Goal: Check status: Check status

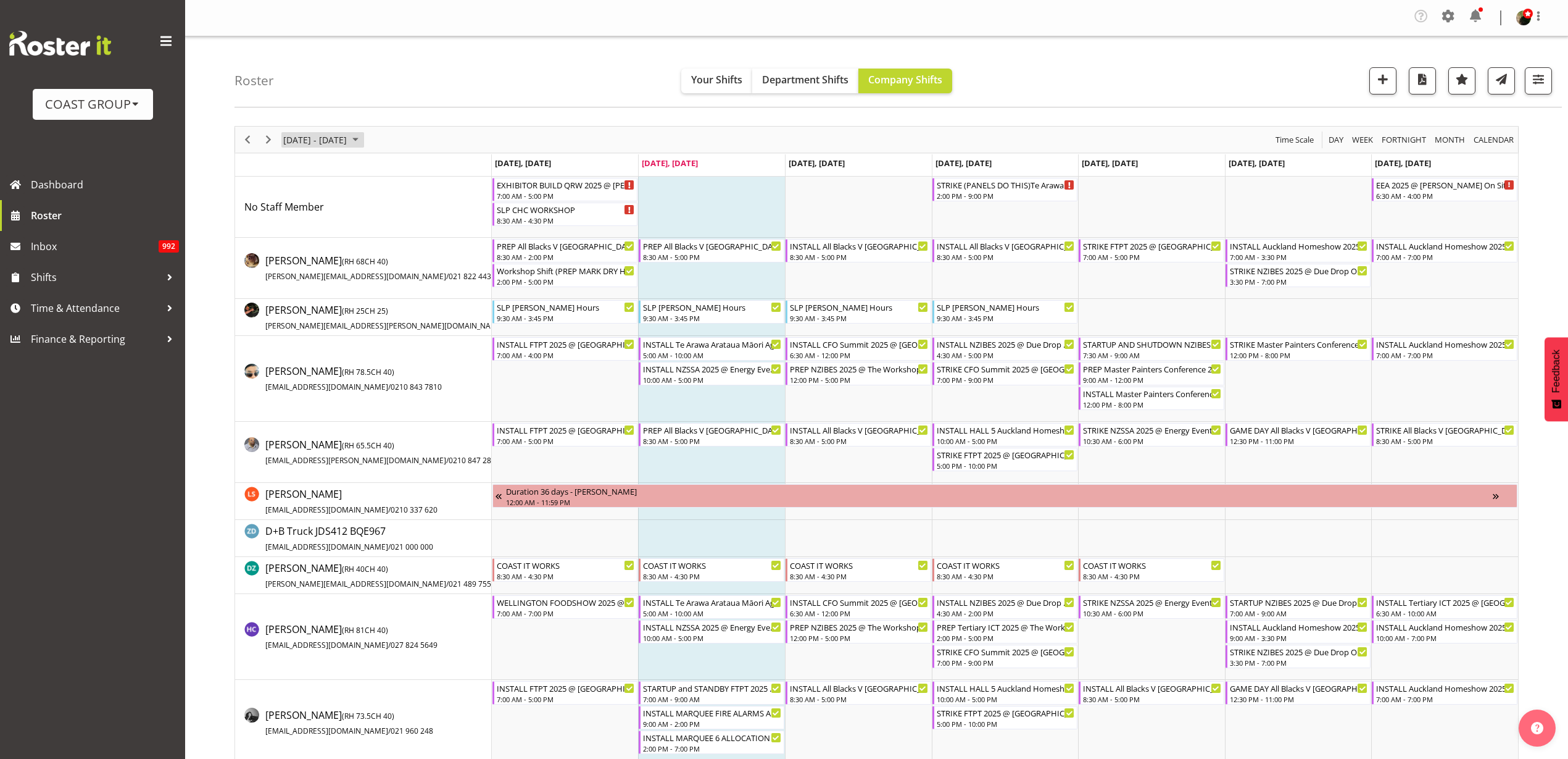
click at [311, 137] on span "[DATE] - [DATE]" at bounding box center [316, 140] width 66 height 16
click at [373, 253] on span "19" at bounding box center [375, 254] width 19 height 19
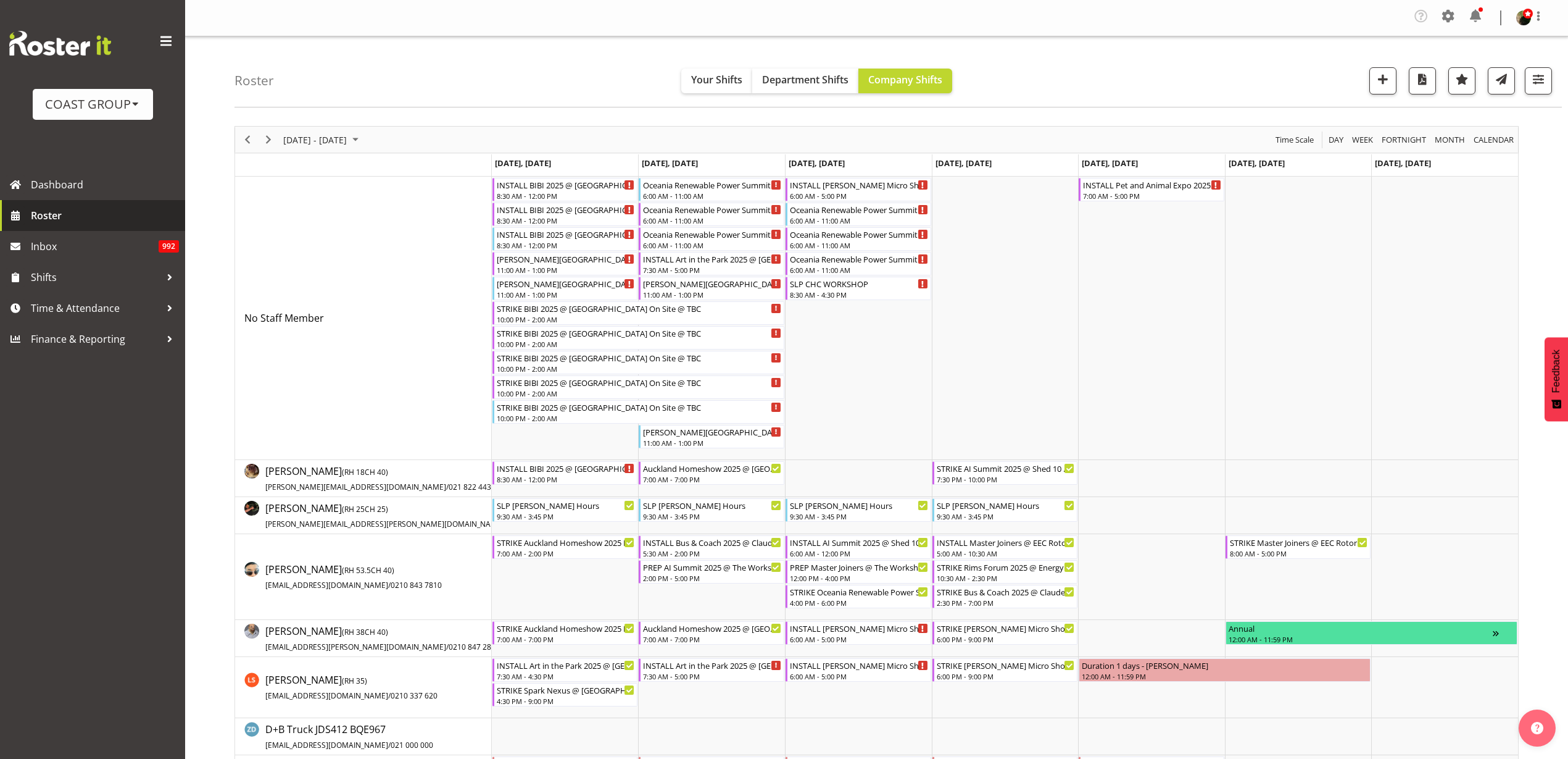
click at [72, 217] on span "Roster" at bounding box center [105, 215] width 148 height 19
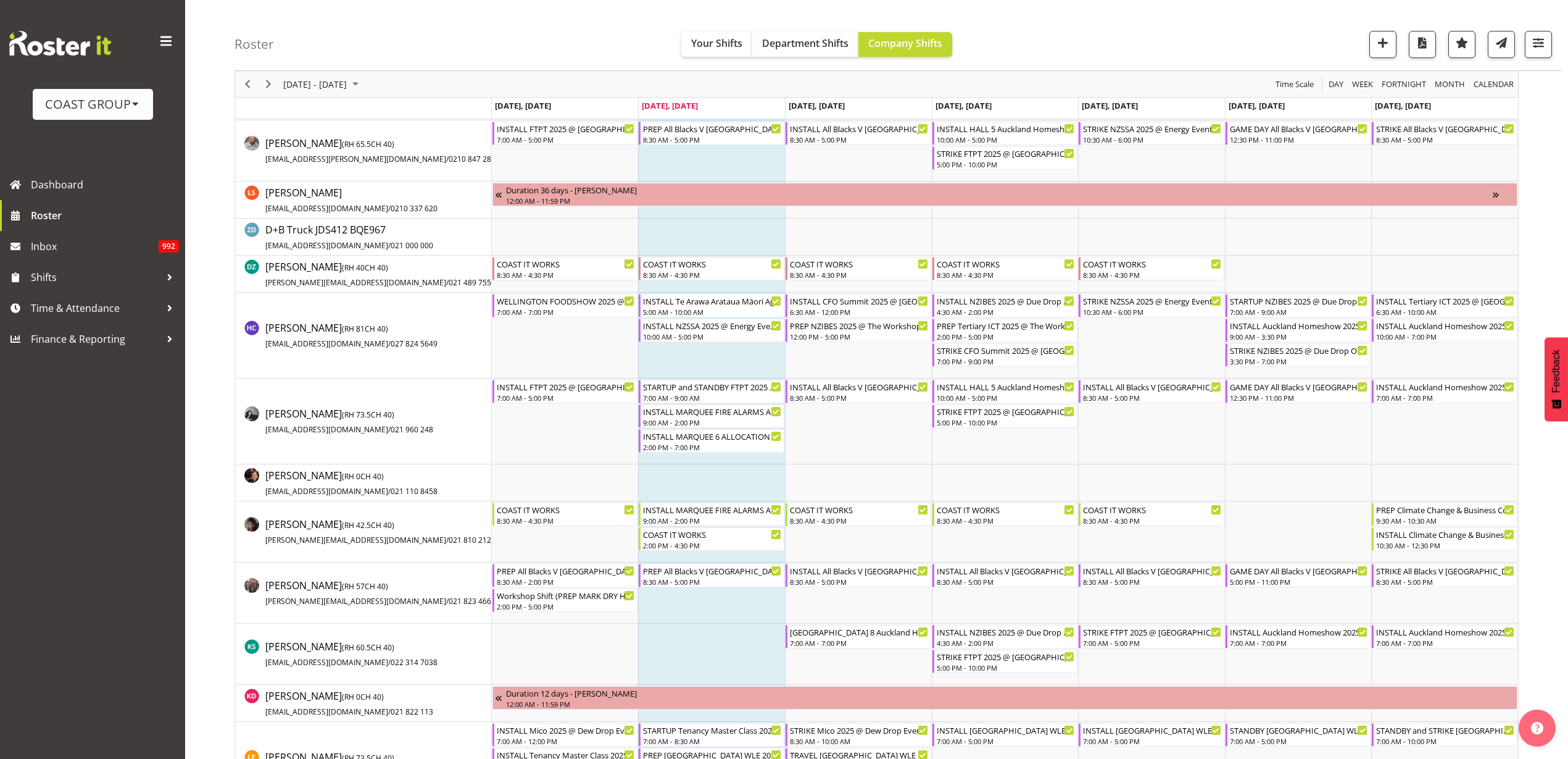
scroll to position [309, 0]
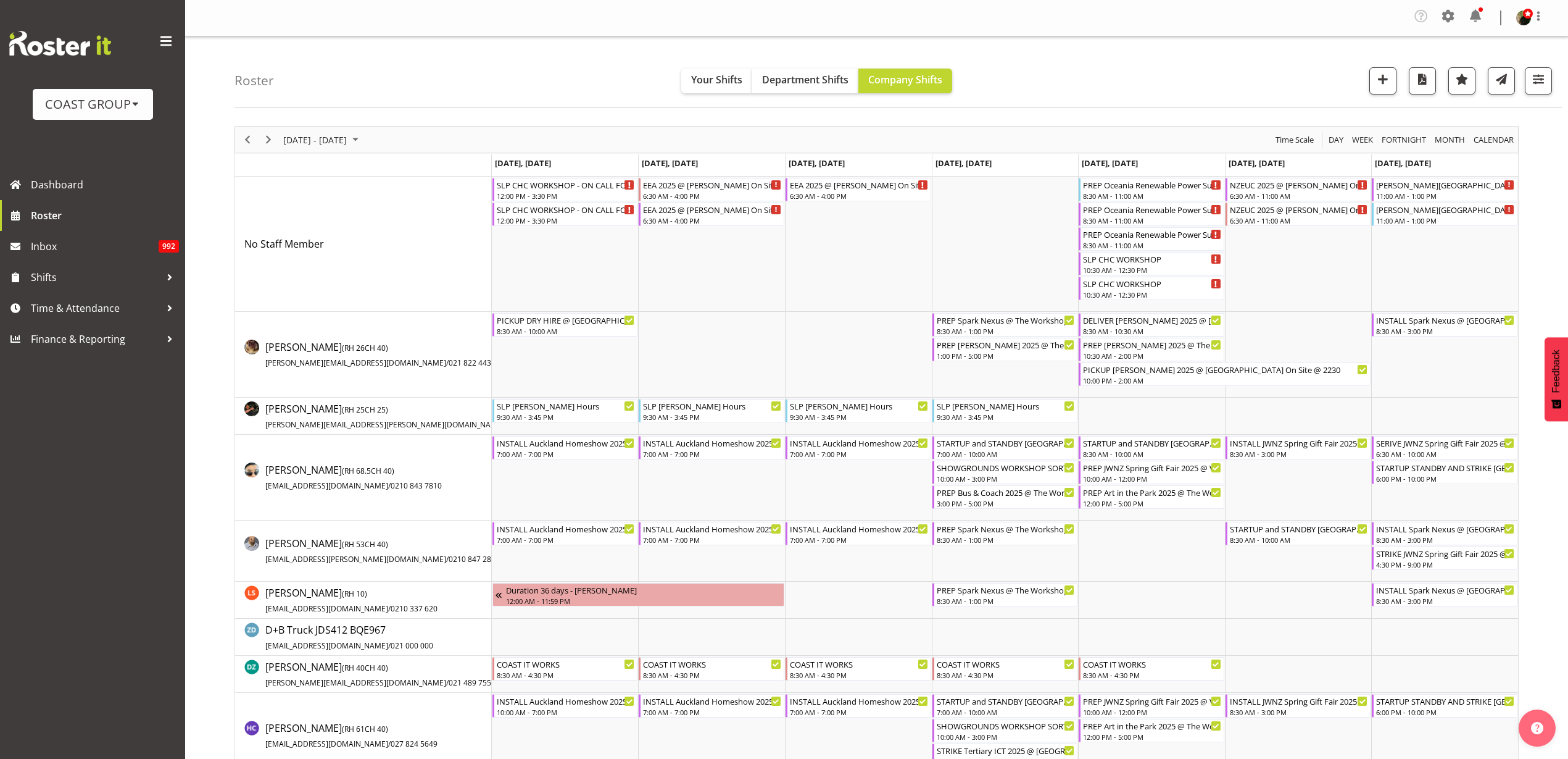
scroll to position [1312, 0]
